Goal: Information Seeking & Learning: Learn about a topic

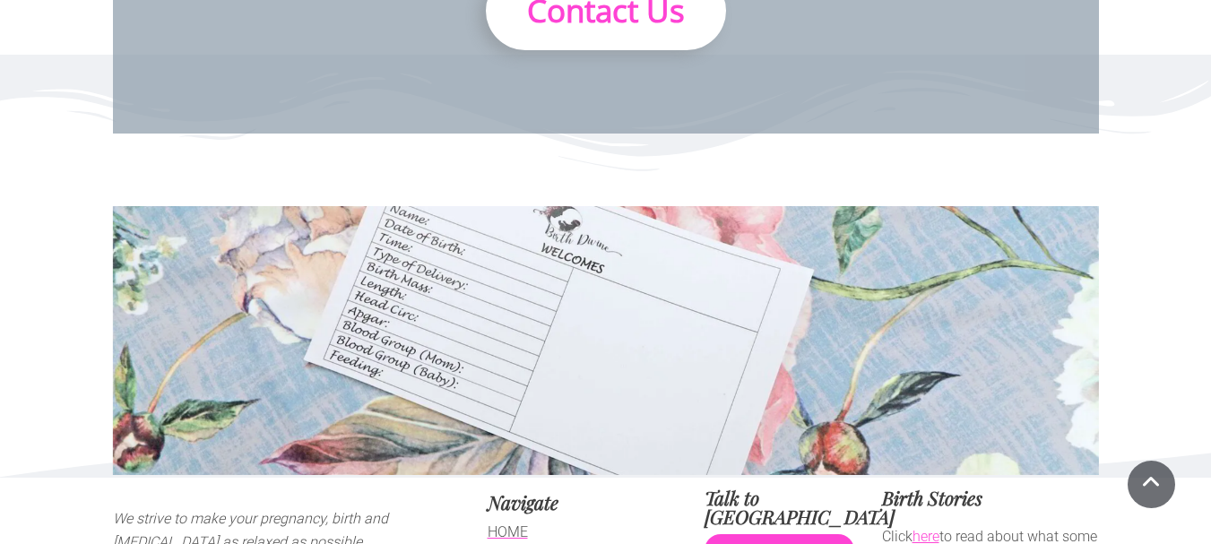
scroll to position [4833, 0]
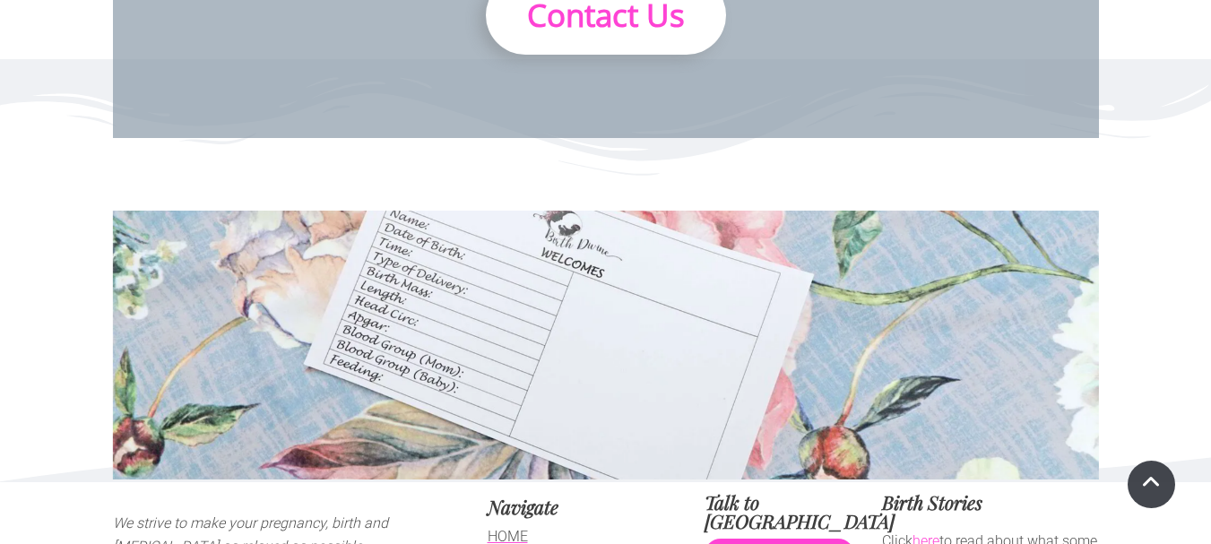
click at [1155, 491] on link at bounding box center [1150, 484] width 47 height 47
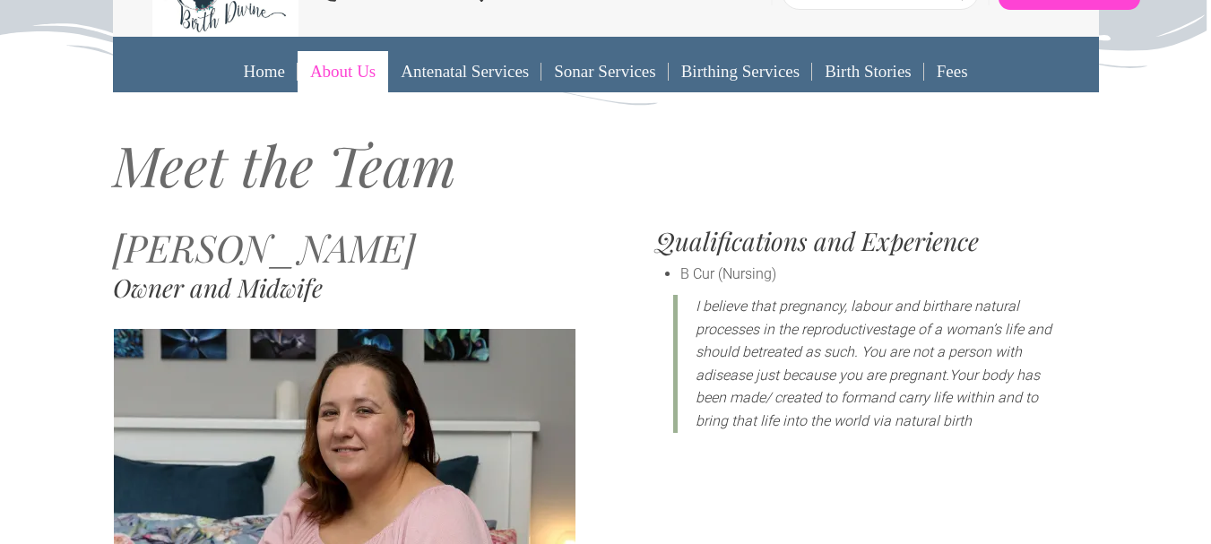
scroll to position [0, 0]
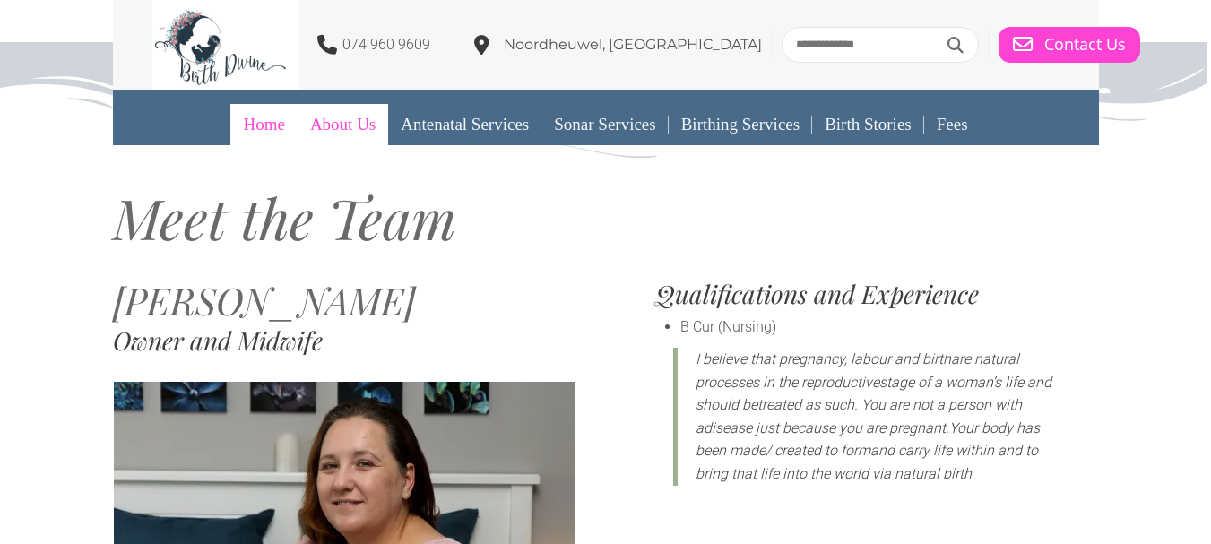
click at [266, 120] on link "Home" at bounding box center [263, 124] width 66 height 41
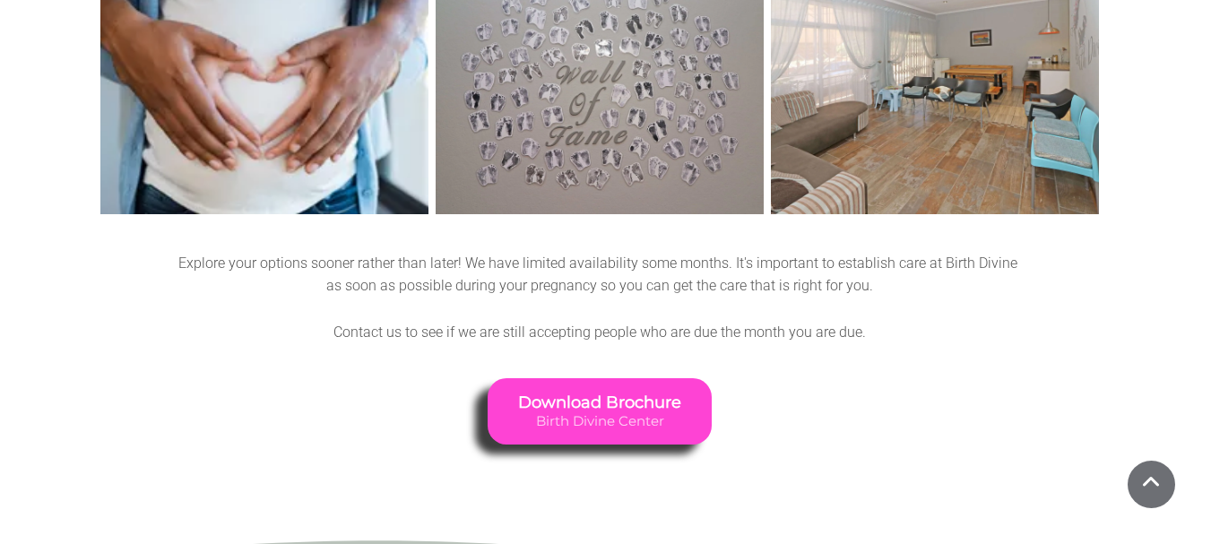
scroll to position [2241, 0]
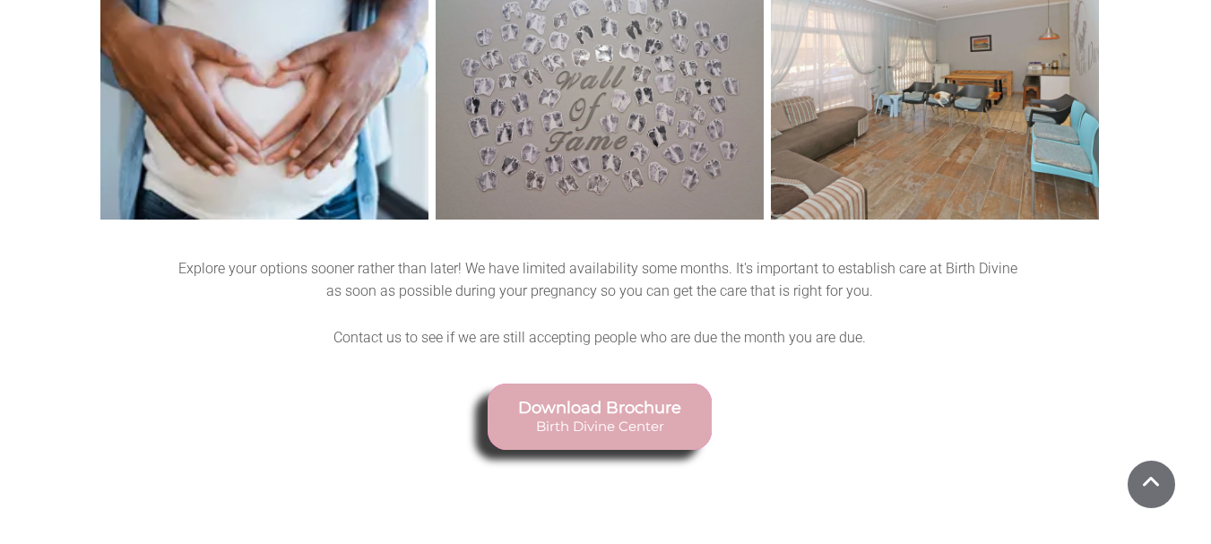
click at [580, 419] on span "Birth Divine Center" at bounding box center [599, 427] width 163 height 16
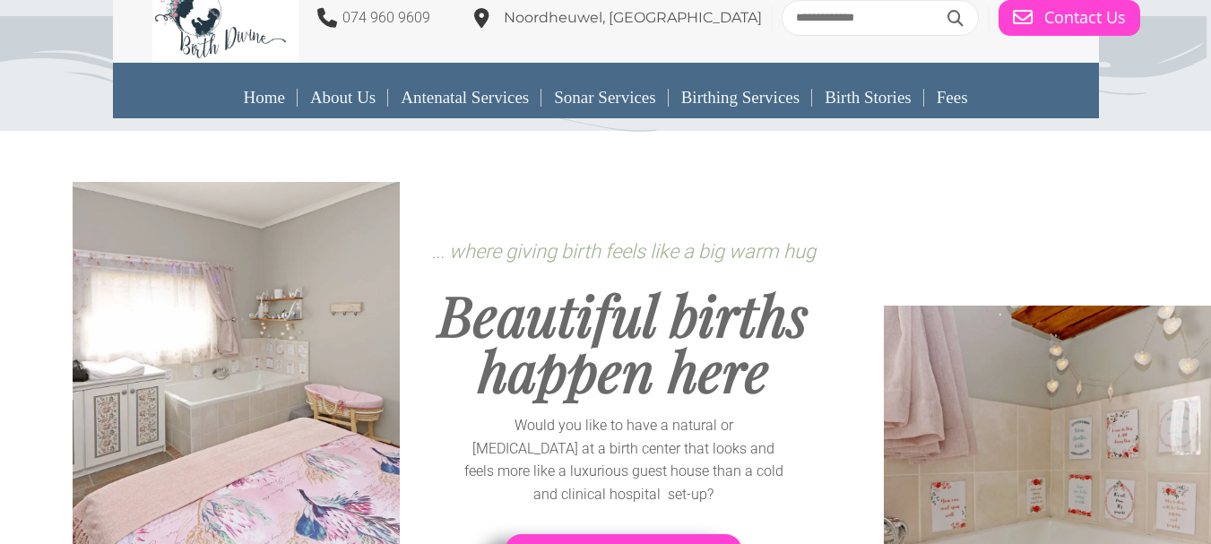
scroll to position [0, 0]
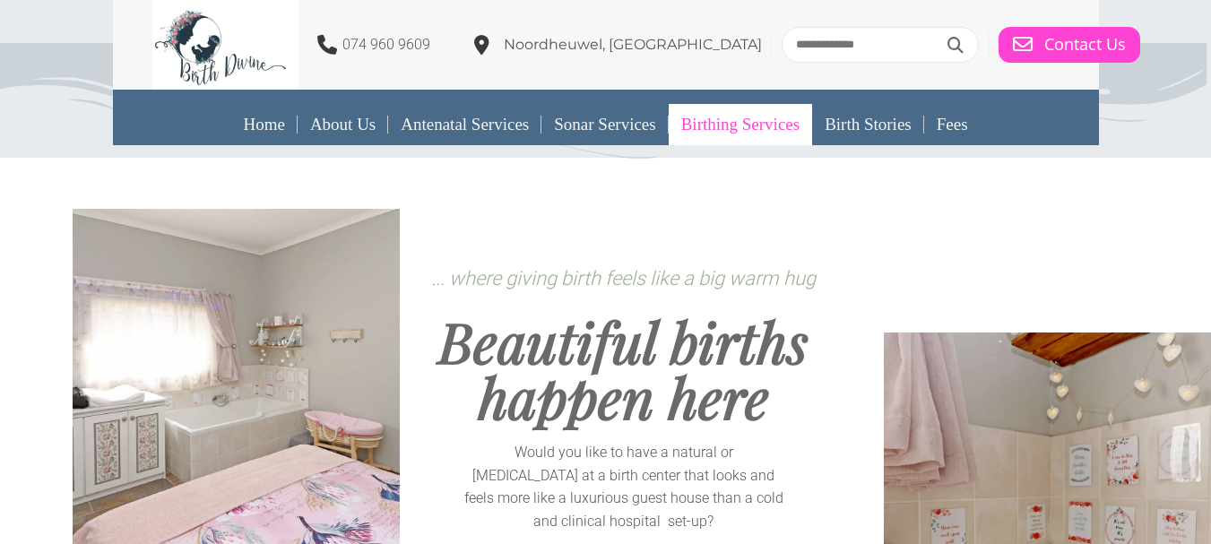
click at [694, 129] on link "Birthing Services" at bounding box center [740, 124] width 143 height 41
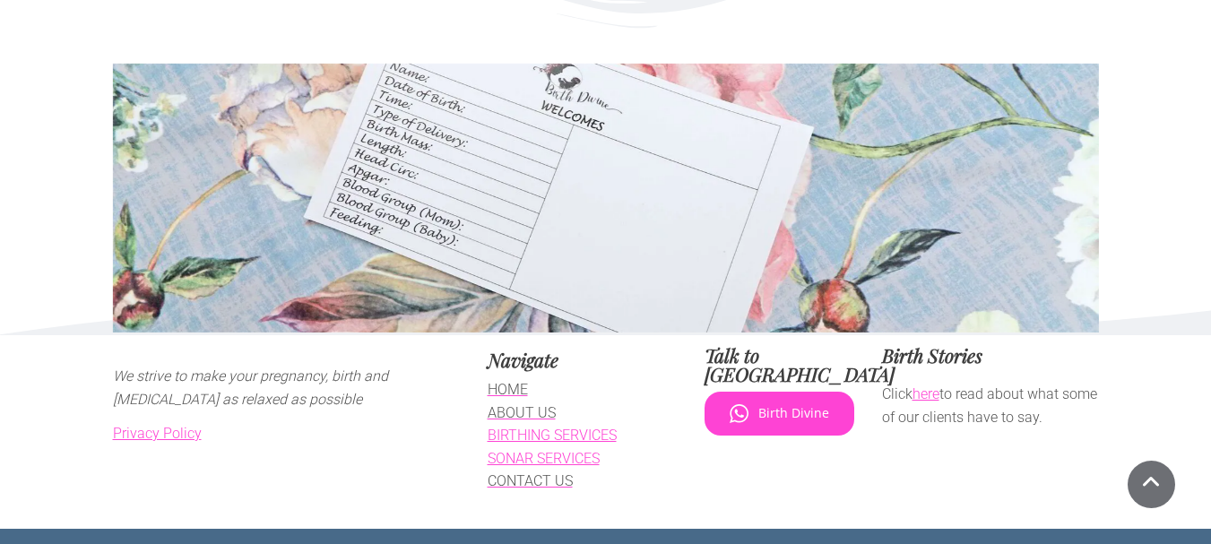
scroll to position [5764, 0]
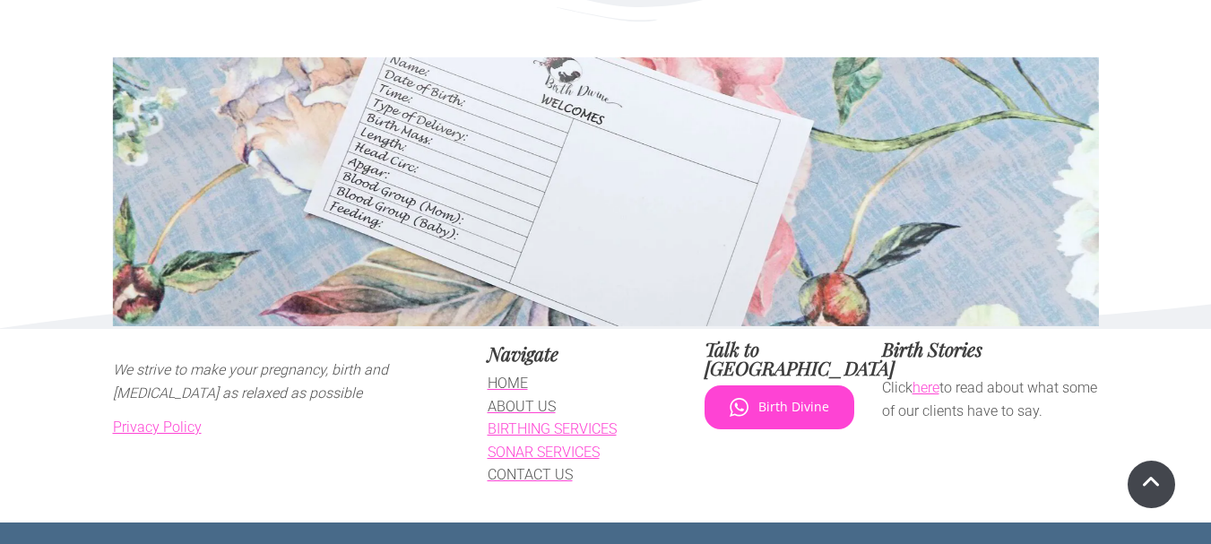
click at [1152, 478] on link at bounding box center [1150, 484] width 47 height 47
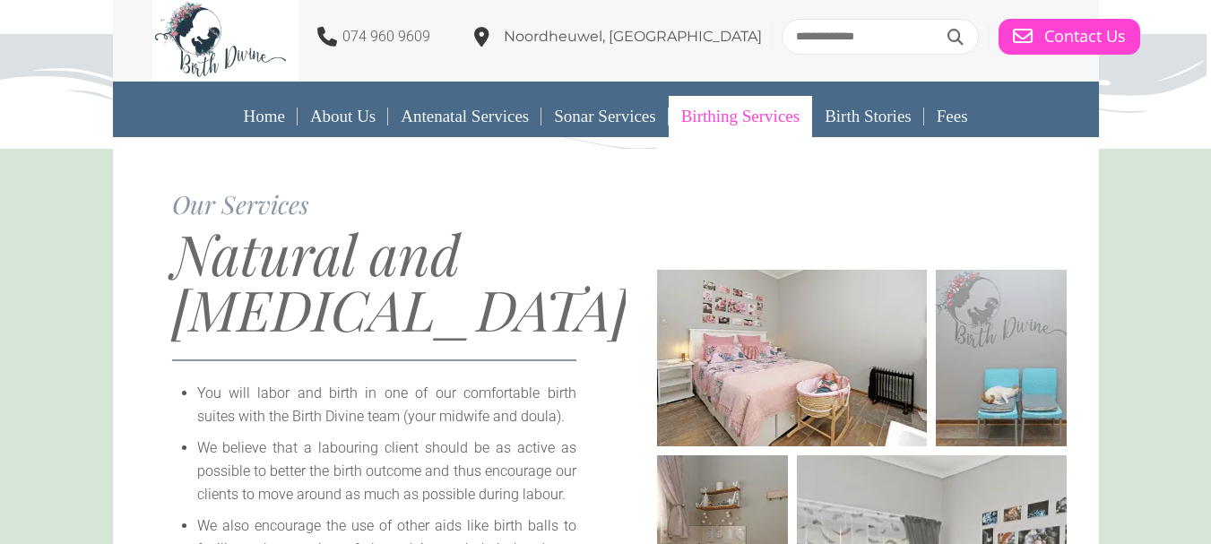
scroll to position [0, 0]
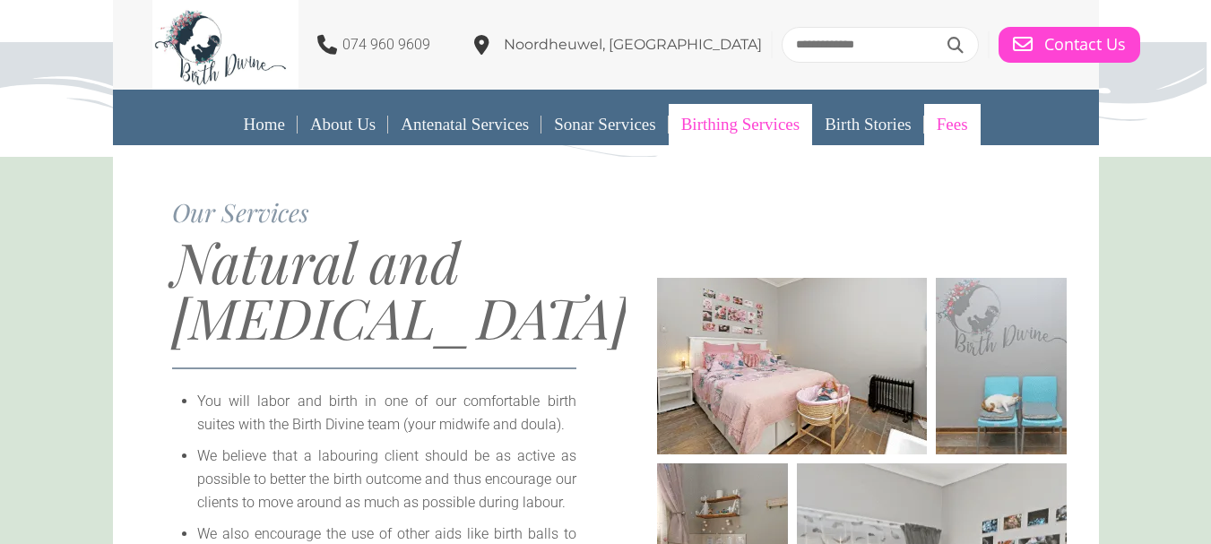
click at [980, 127] on link "Fees" at bounding box center [952, 124] width 56 height 41
